Goal: Check status: Check status

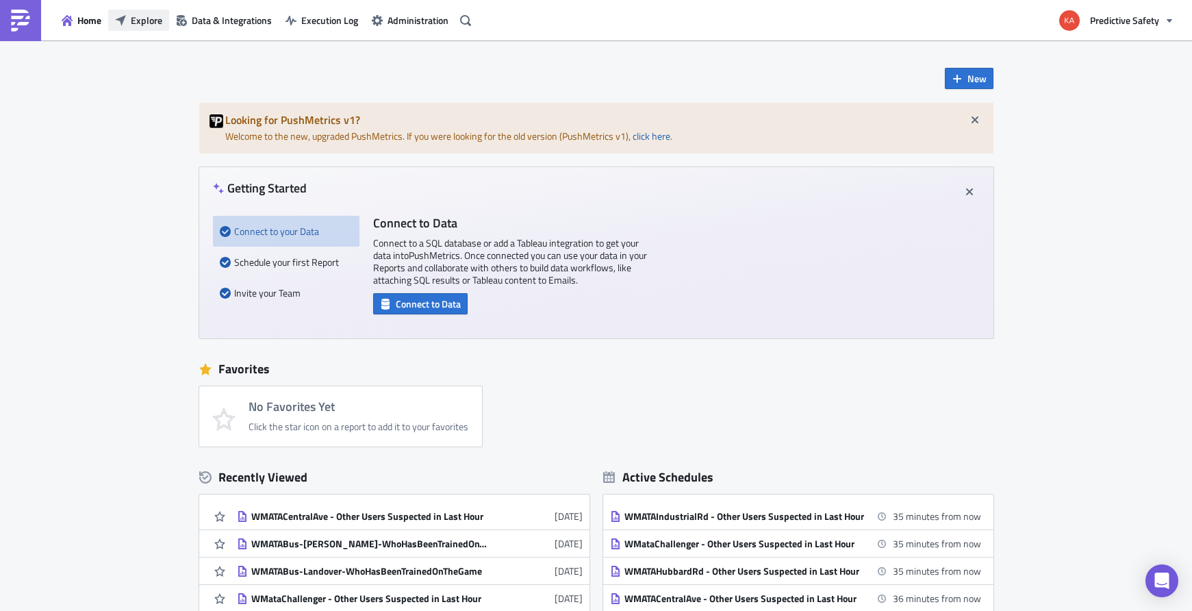
click at [140, 19] on span "Explore" at bounding box center [146, 20] width 31 height 14
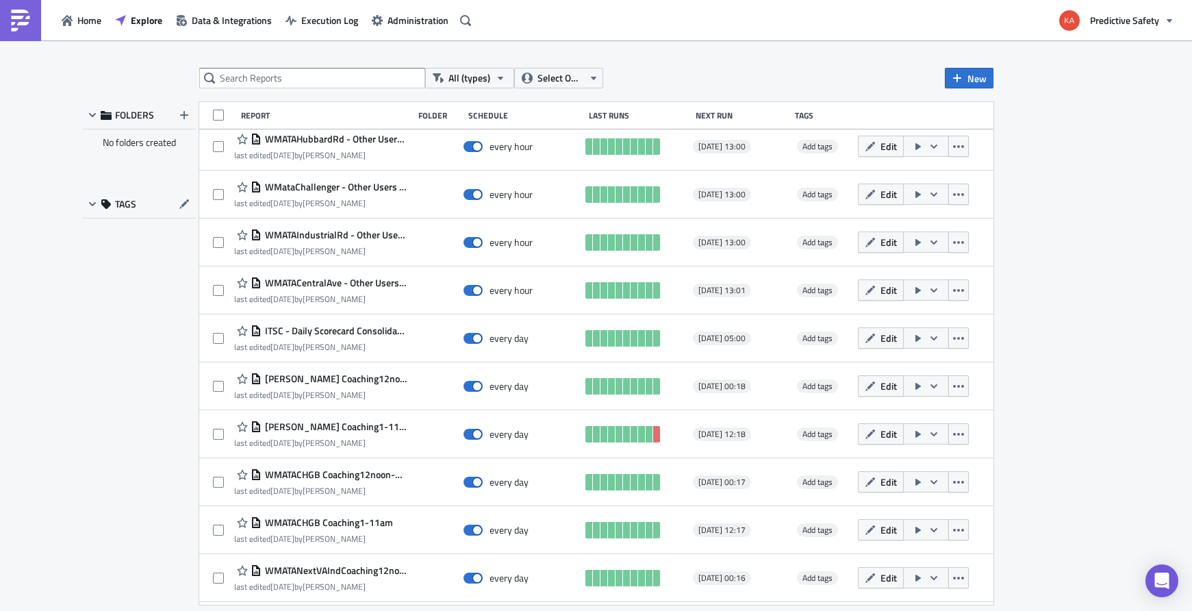
scroll to position [259, 0]
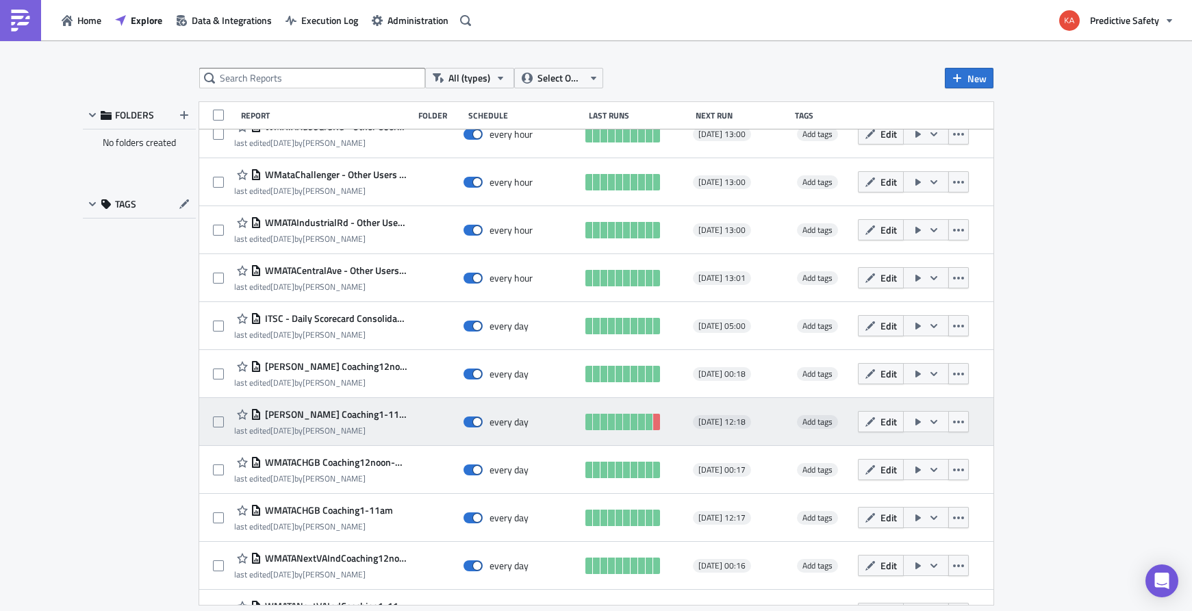
click at [934, 420] on icon "button" at bounding box center [933, 421] width 11 height 11
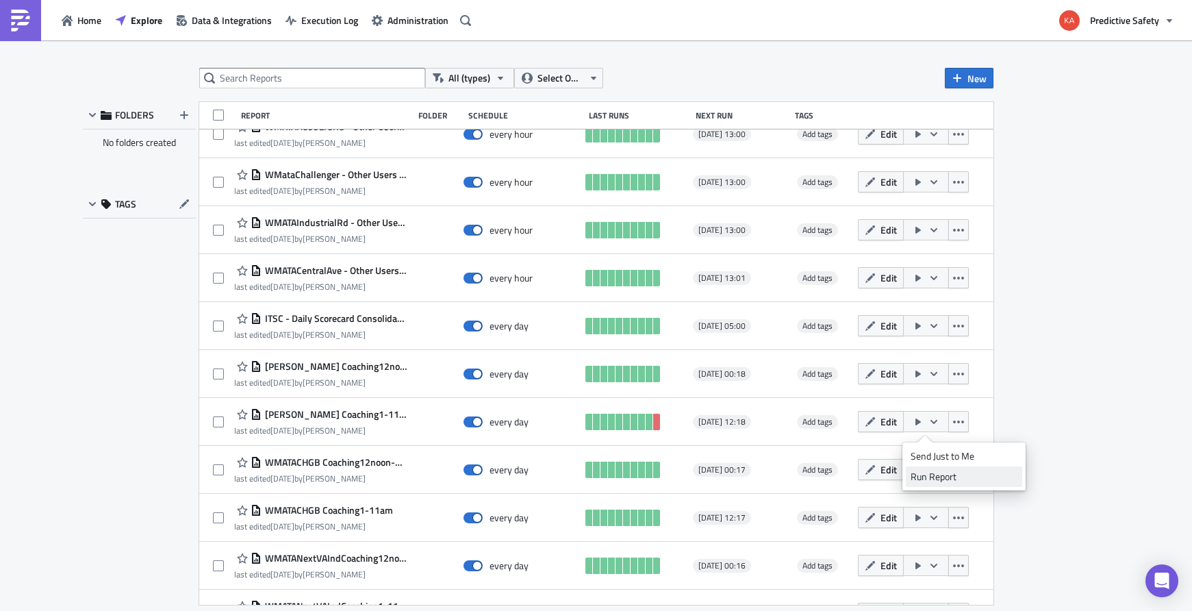
click at [928, 478] on div "Run Report" at bounding box center [963, 477] width 107 height 14
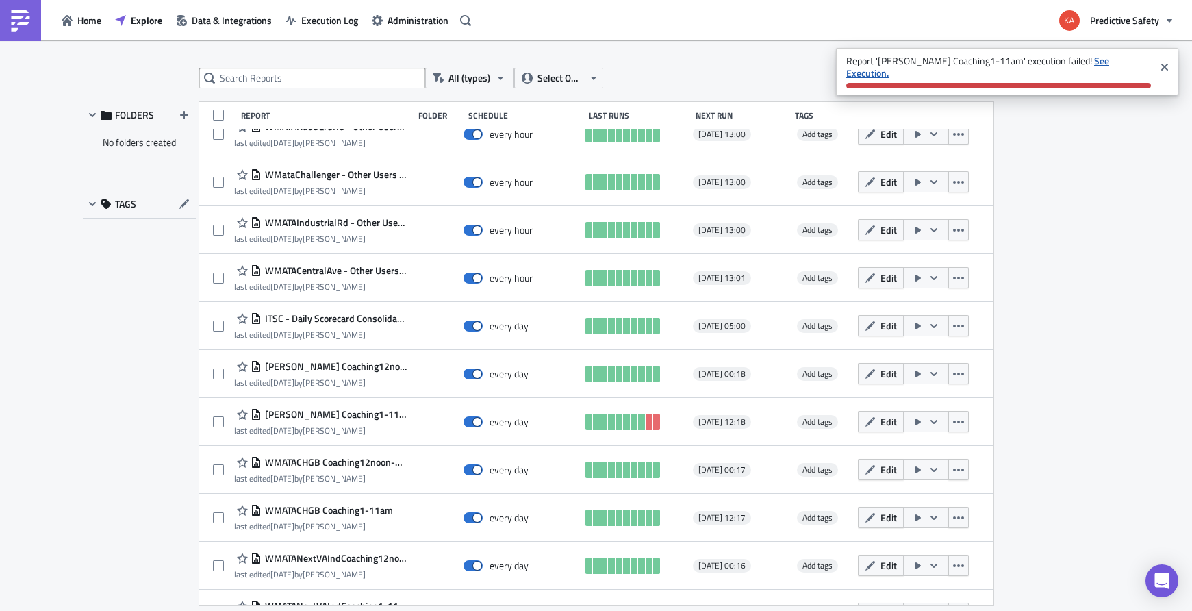
click at [1109, 63] on strong "See Execution." at bounding box center [977, 66] width 263 height 27
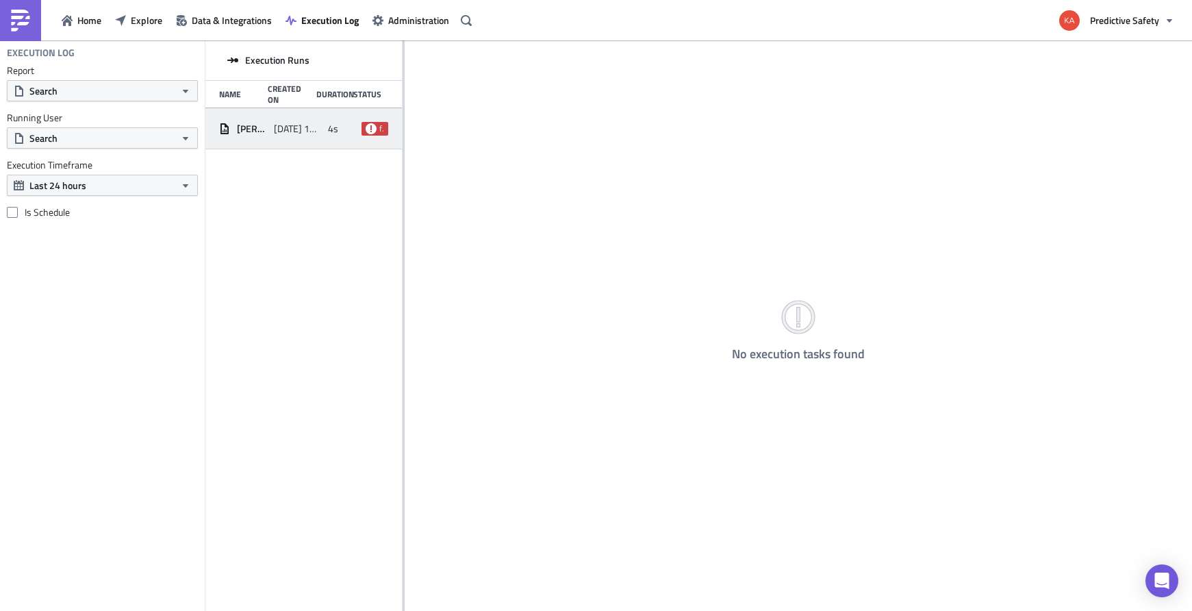
click at [247, 131] on span "[PERSON_NAME] Coaching1-11am" at bounding box center [252, 129] width 30 height 12
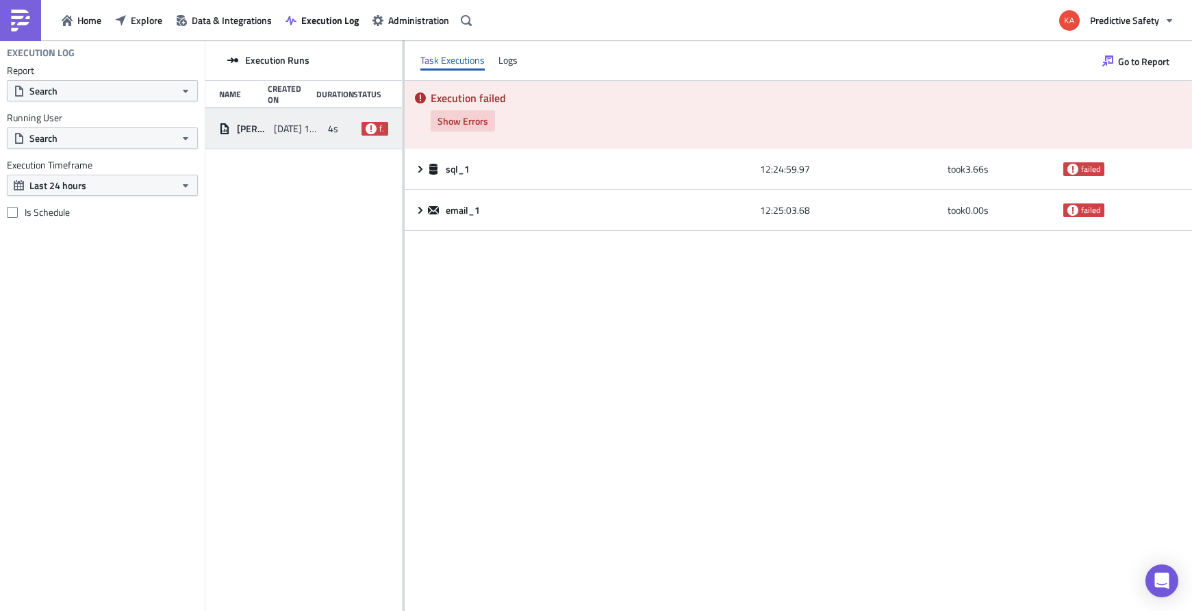
click at [461, 123] on span "Show Errors" at bounding box center [462, 121] width 51 height 14
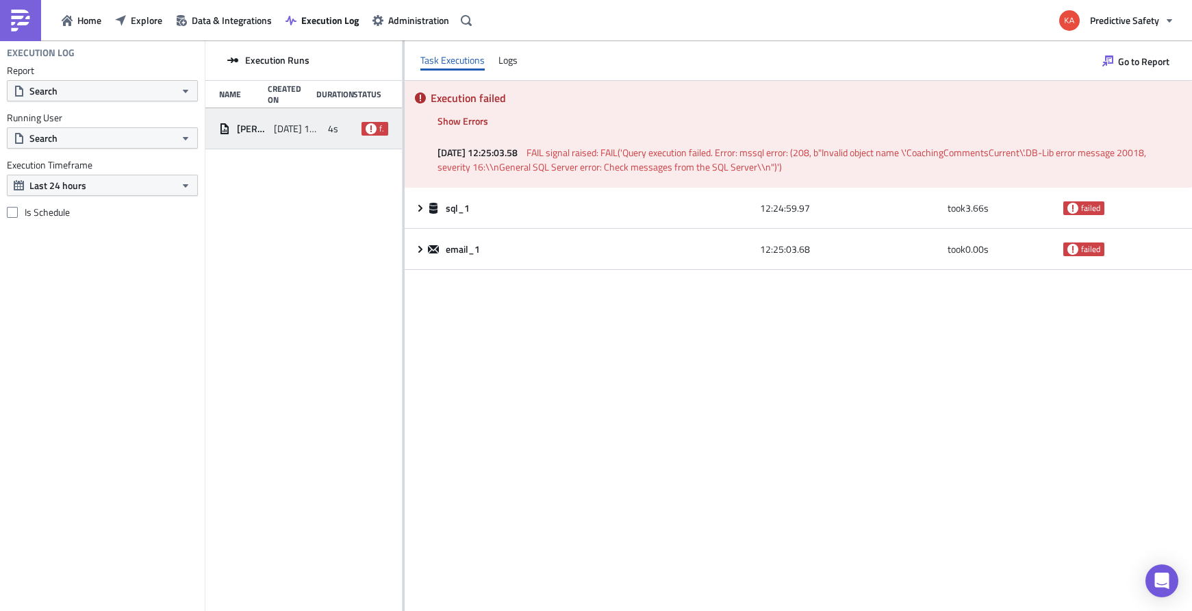
click at [253, 126] on span "[PERSON_NAME] Coaching1-11am" at bounding box center [252, 129] width 30 height 12
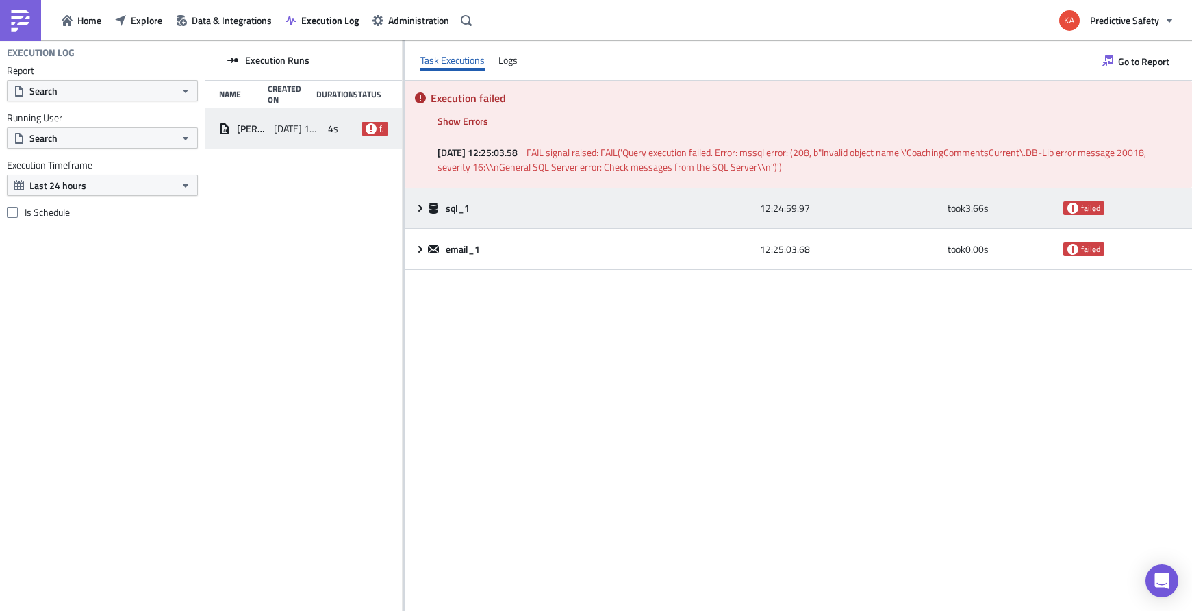
click at [455, 208] on span "sql_1" at bounding box center [459, 208] width 26 height 12
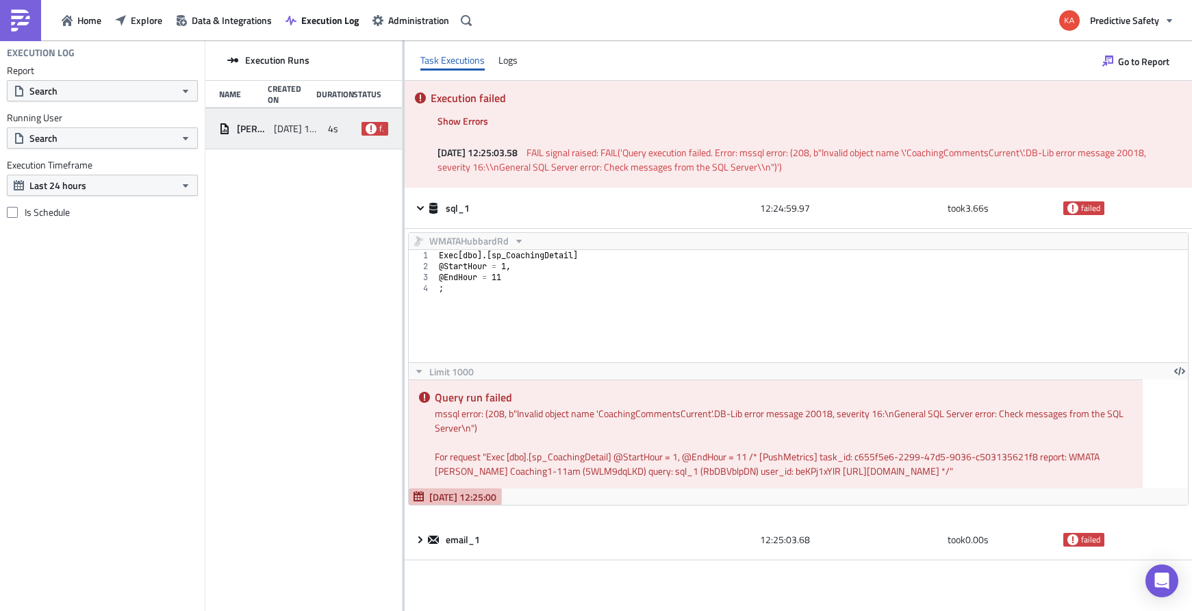
click at [296, 343] on div "Execution Runs Name Created On Duration Status [PERSON_NAME] Coaching1-11am [DA…" at bounding box center [303, 326] width 196 height 572
